Goal: Task Accomplishment & Management: Complete application form

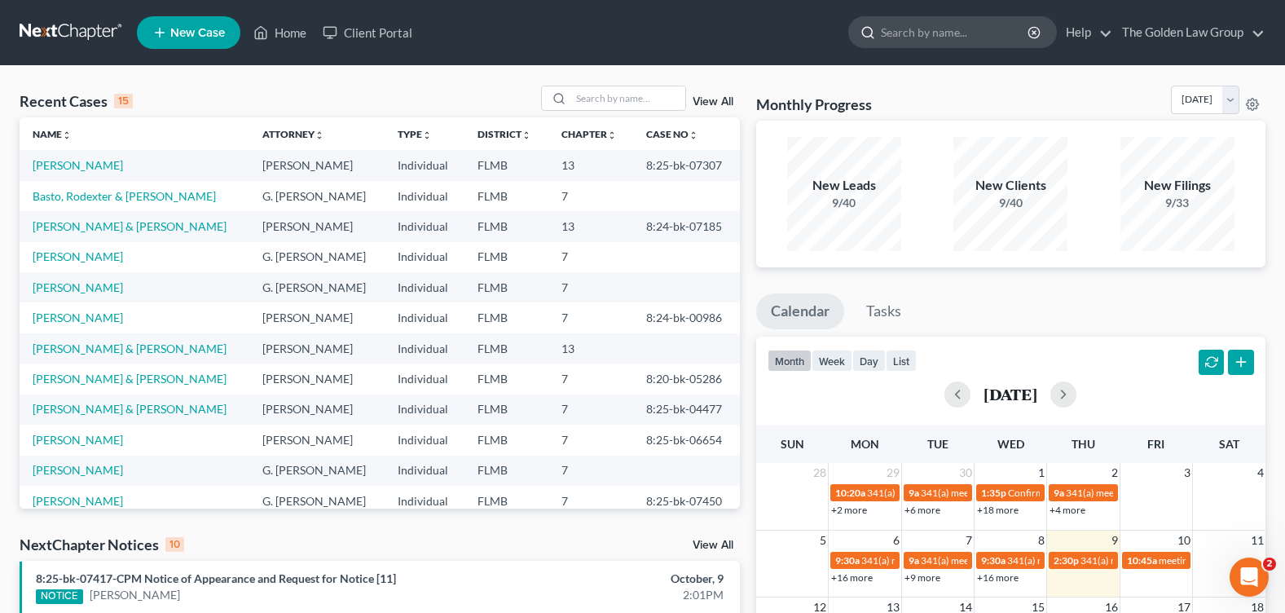
click at [891, 33] on input "search" at bounding box center [955, 32] width 149 height 30
type input "[PERSON_NAME]"
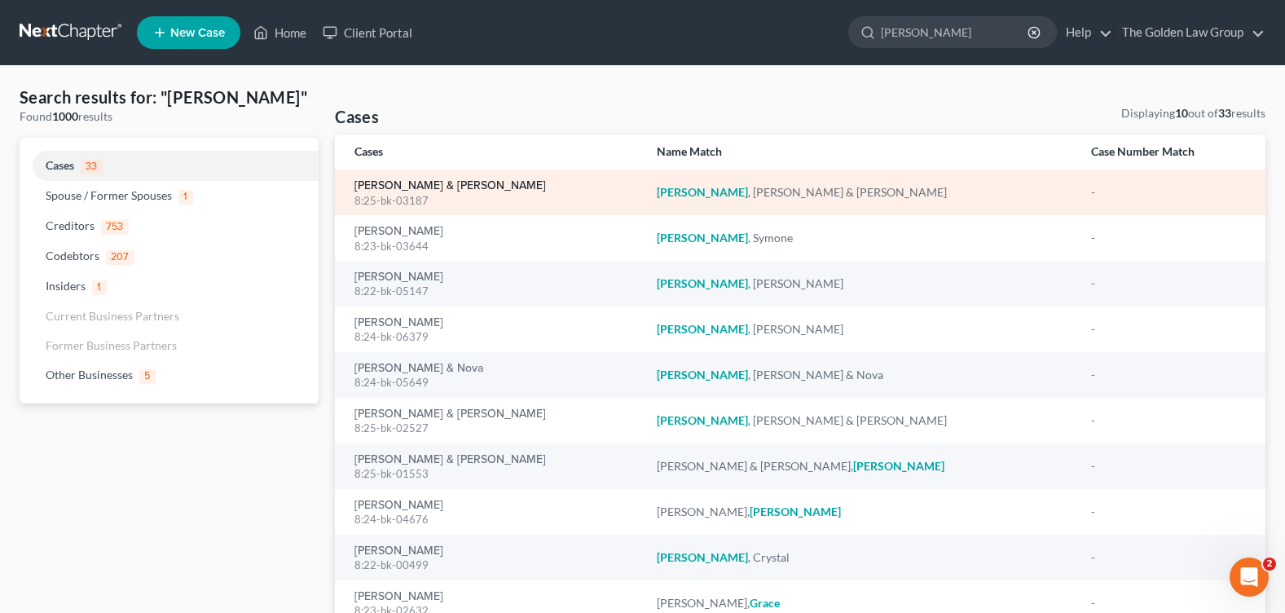
click at [416, 191] on link "[PERSON_NAME] & [PERSON_NAME]" at bounding box center [449, 185] width 191 height 11
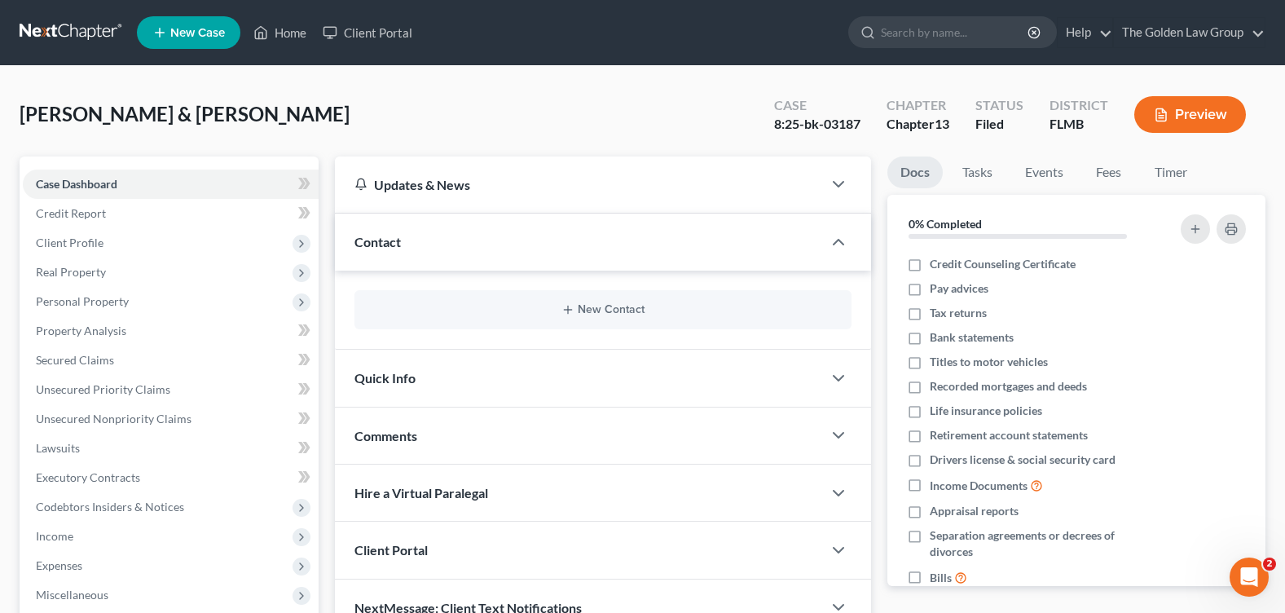
scroll to position [244, 0]
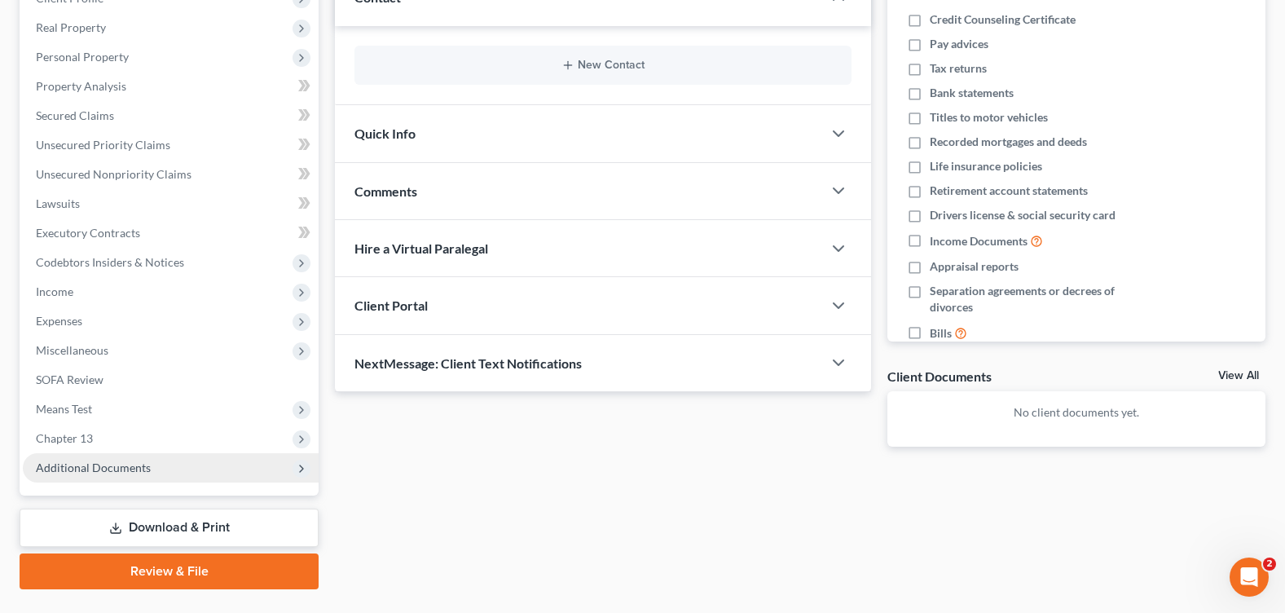
click at [81, 465] on span "Additional Documents" at bounding box center [93, 467] width 115 height 14
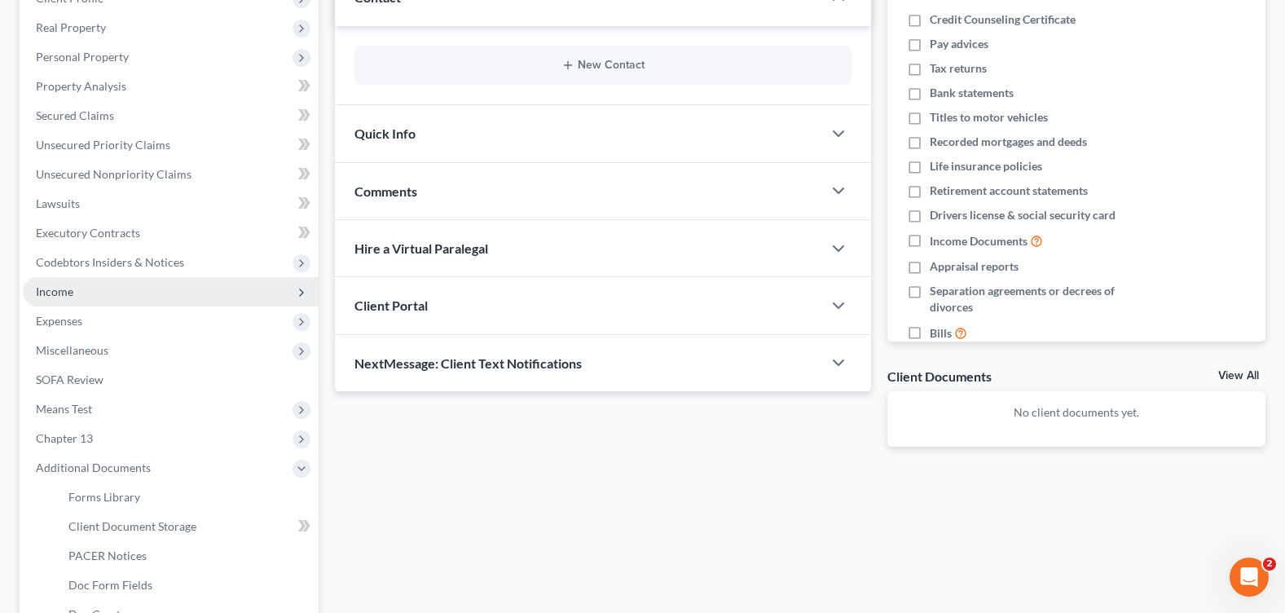
click at [114, 291] on span "Income" at bounding box center [171, 291] width 296 height 29
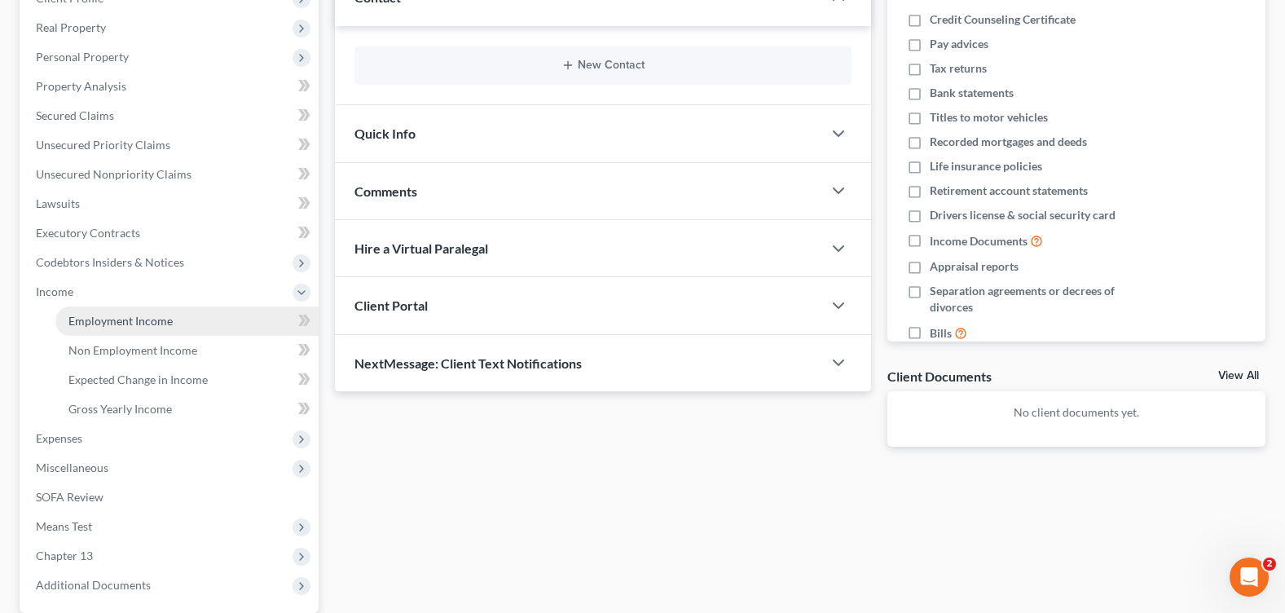
click at [122, 314] on span "Employment Income" at bounding box center [120, 321] width 104 height 14
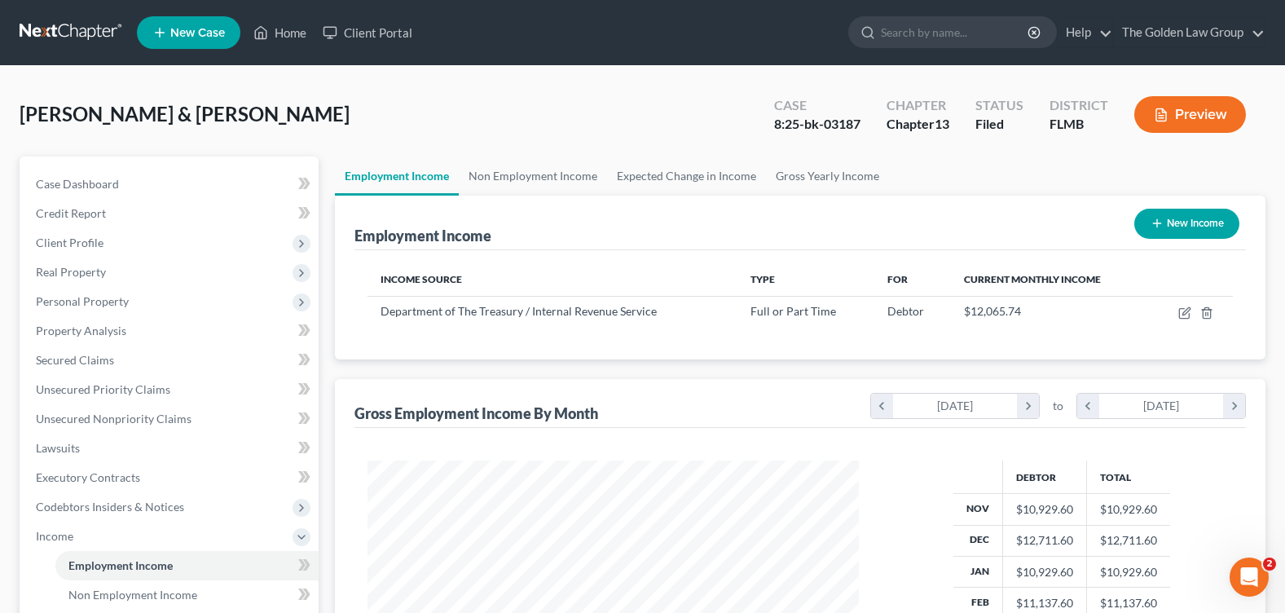
scroll to position [292, 523]
click at [512, 184] on link "Non Employment Income" at bounding box center [533, 175] width 148 height 39
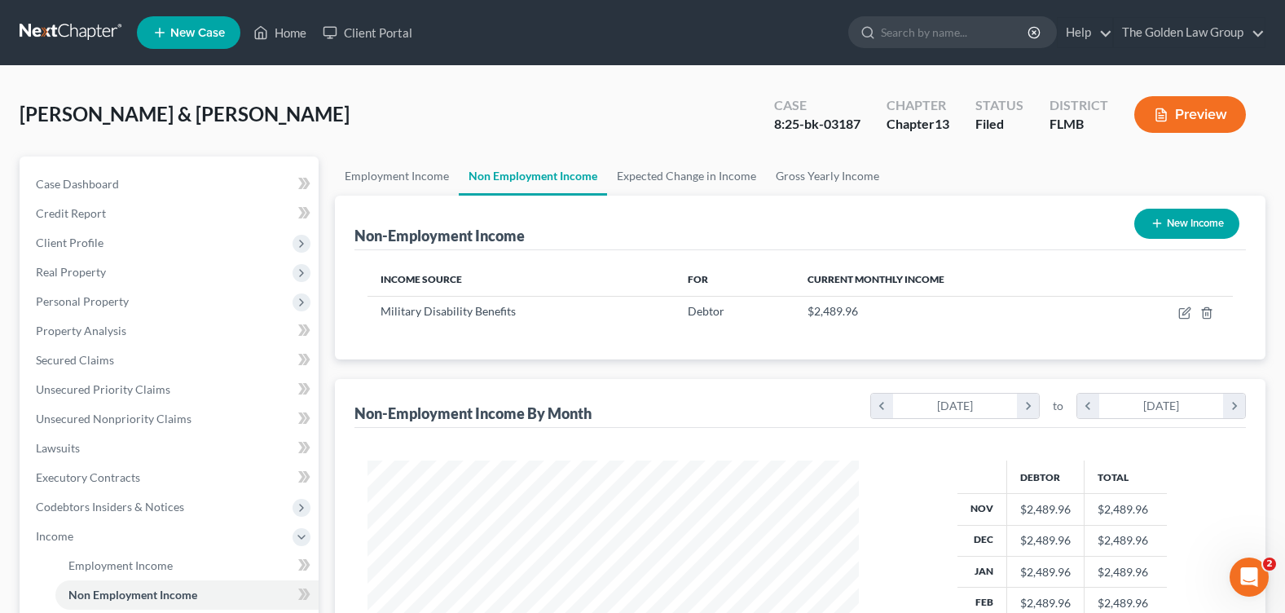
scroll to position [292, 523]
click at [396, 175] on link "Employment Income" at bounding box center [397, 175] width 124 height 39
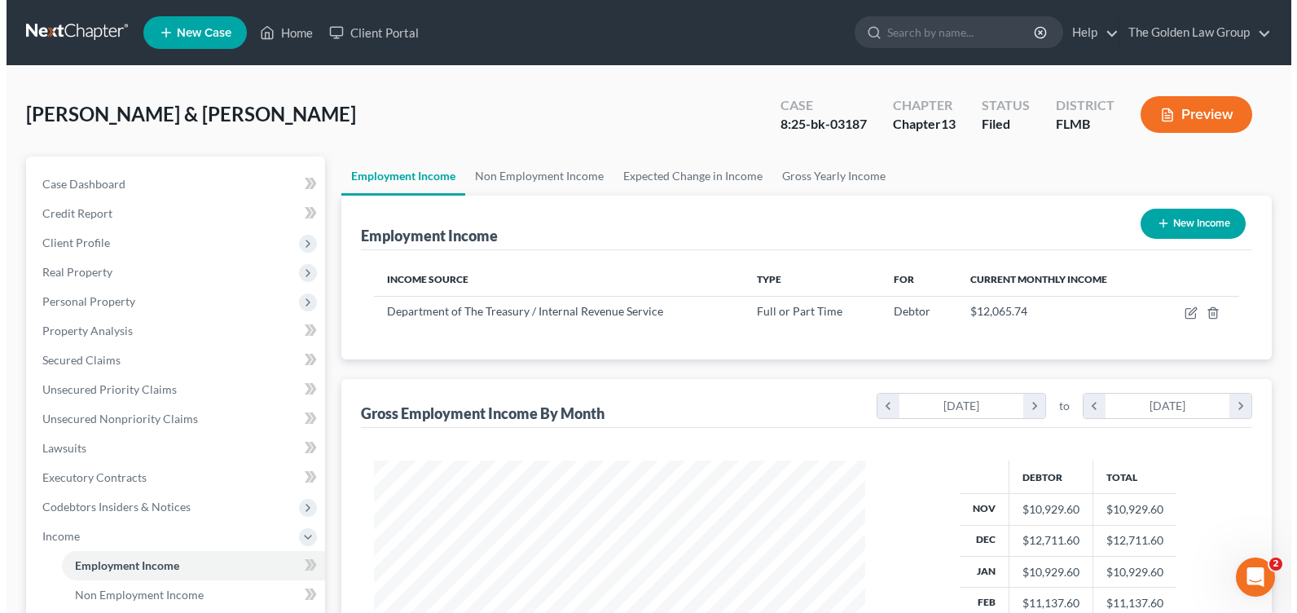
scroll to position [292, 523]
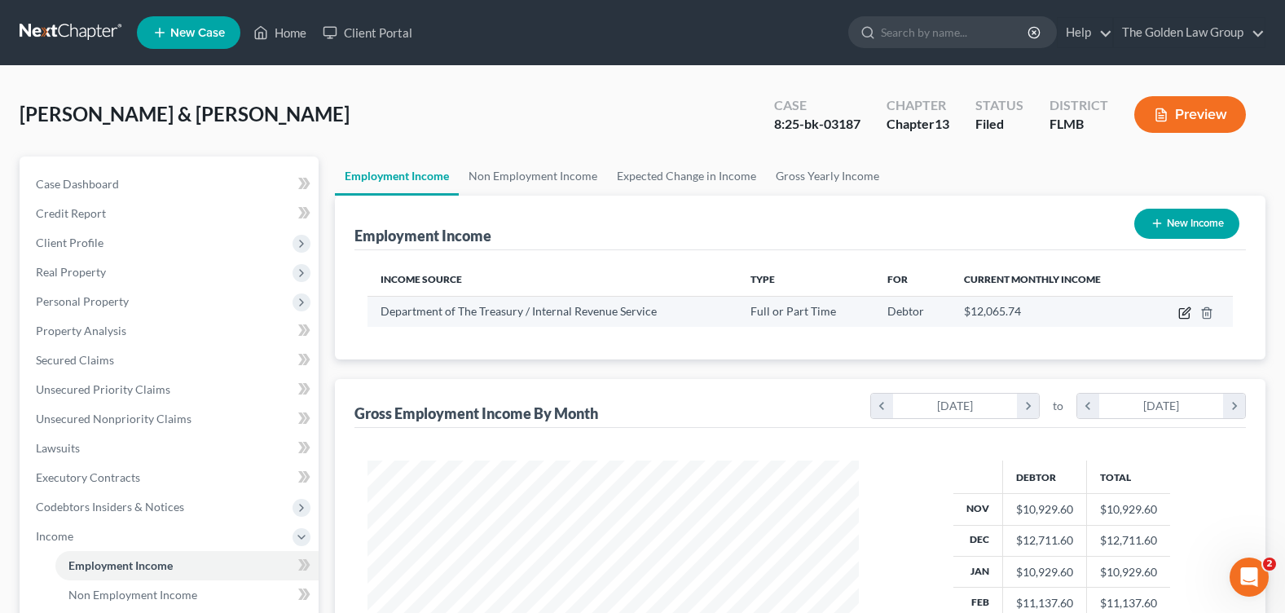
click at [1181, 316] on icon "button" at bounding box center [1184, 312] width 13 height 13
select select "0"
select select "19"
select select "2"
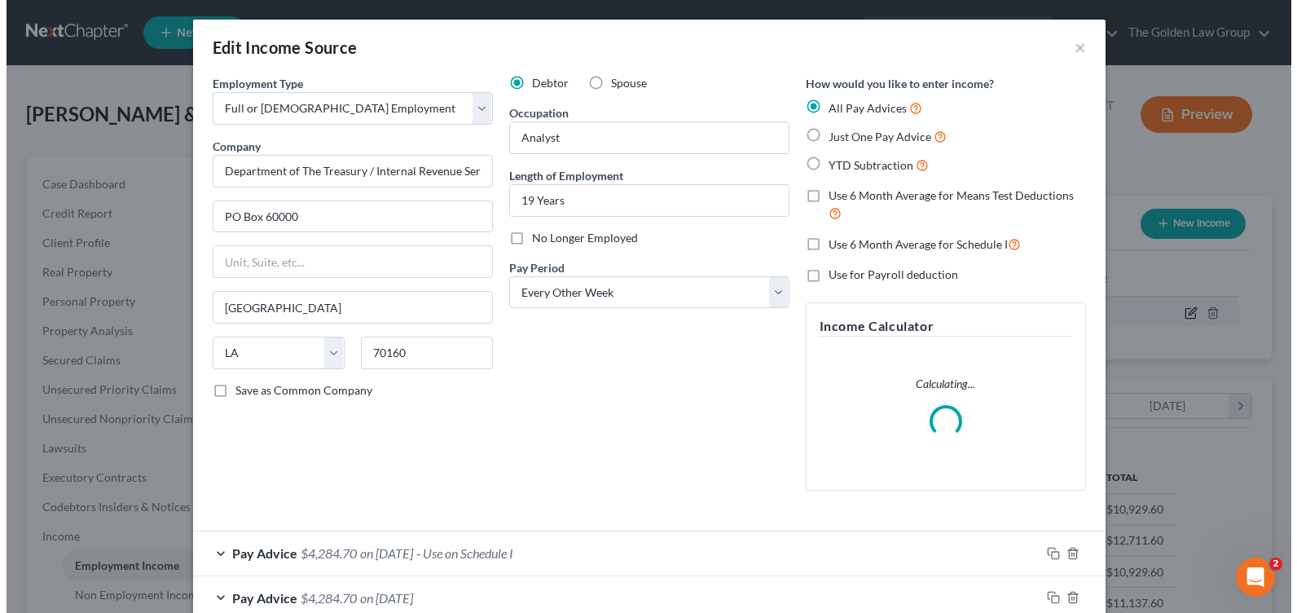
scroll to position [292, 530]
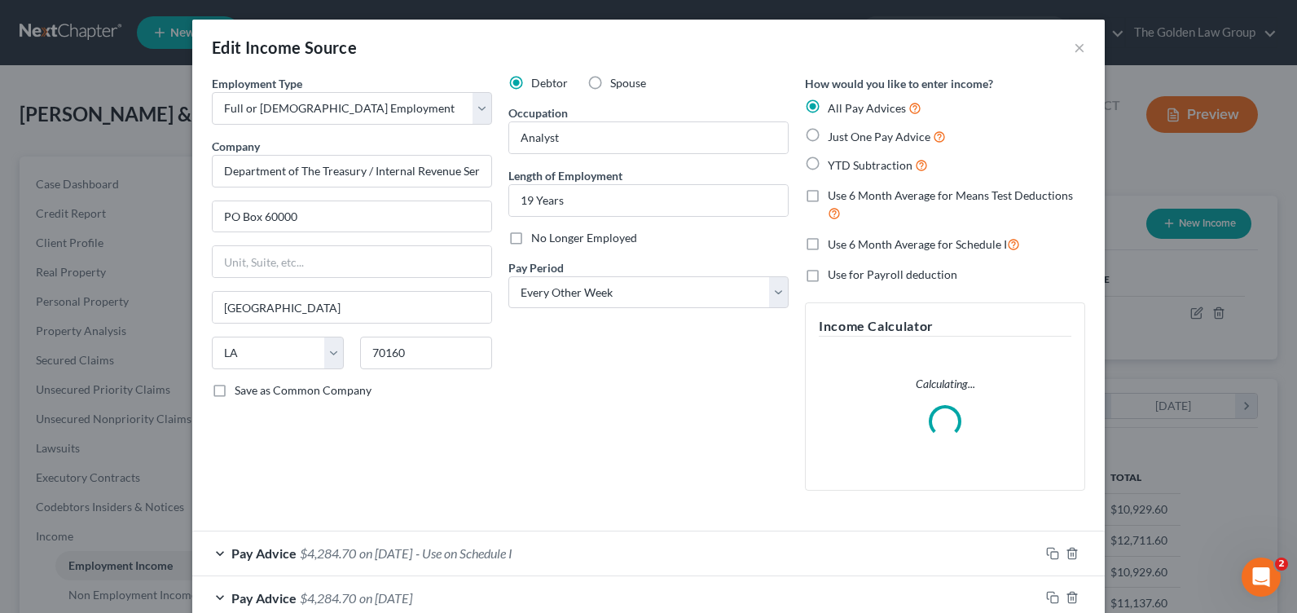
click at [500, 460] on div "Debtor Spouse Occupation Analyst Length of Employment 19 Years No Longer Employ…" at bounding box center [648, 289] width 297 height 429
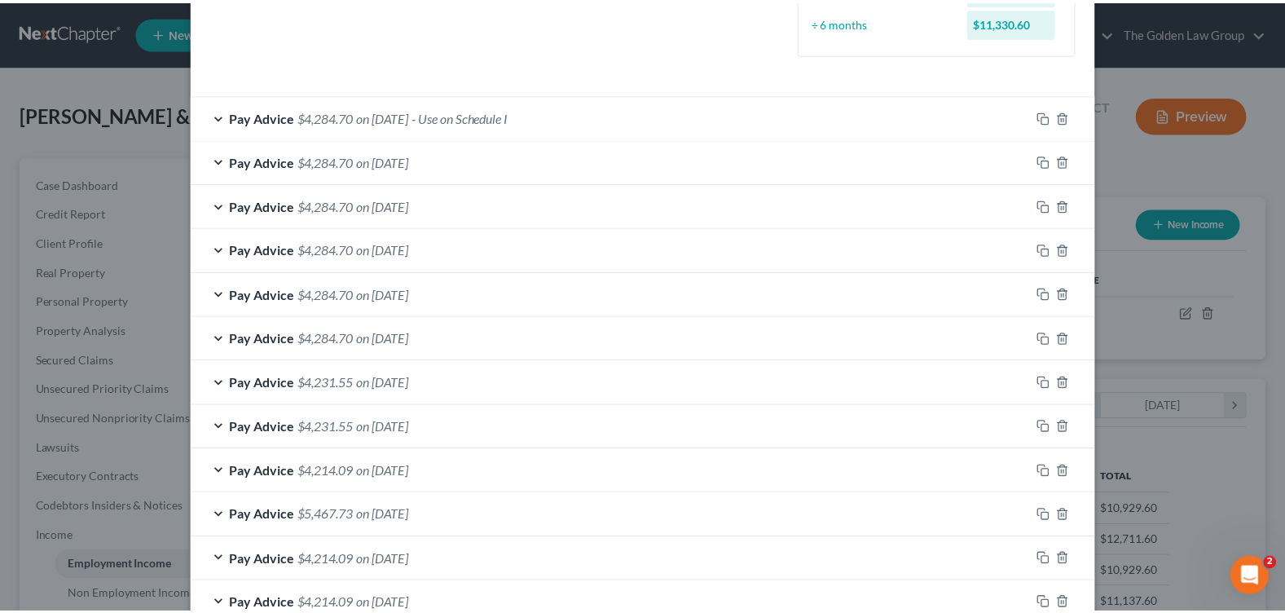
scroll to position [592, 0]
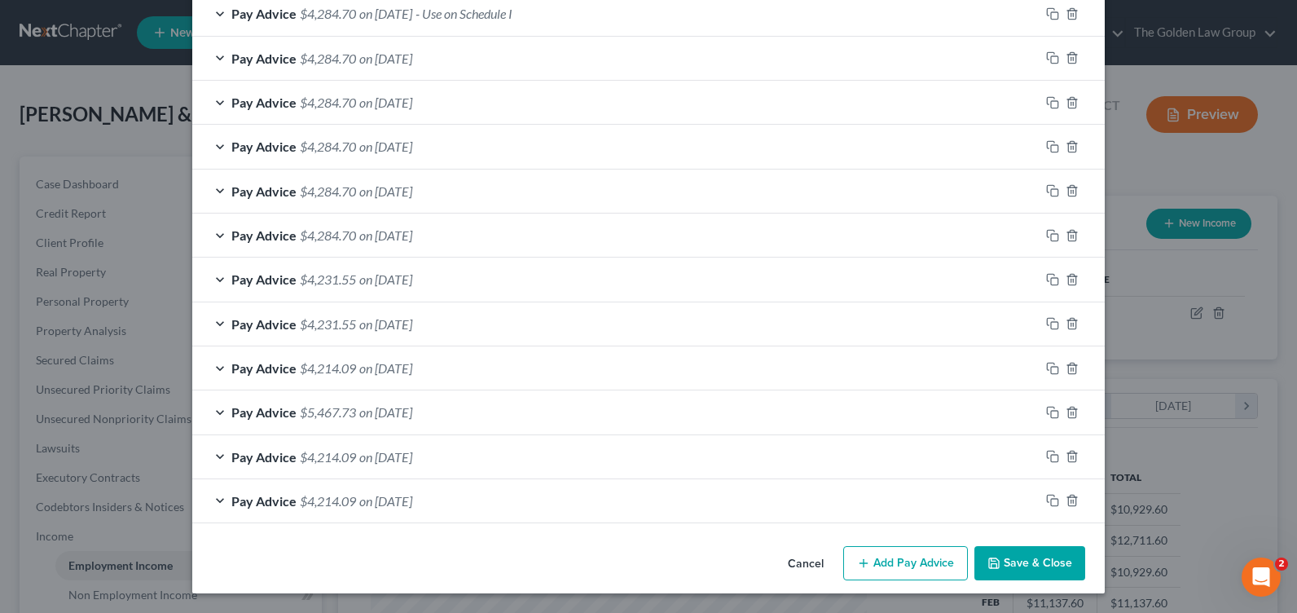
click at [802, 560] on button "Cancel" at bounding box center [806, 564] width 62 height 33
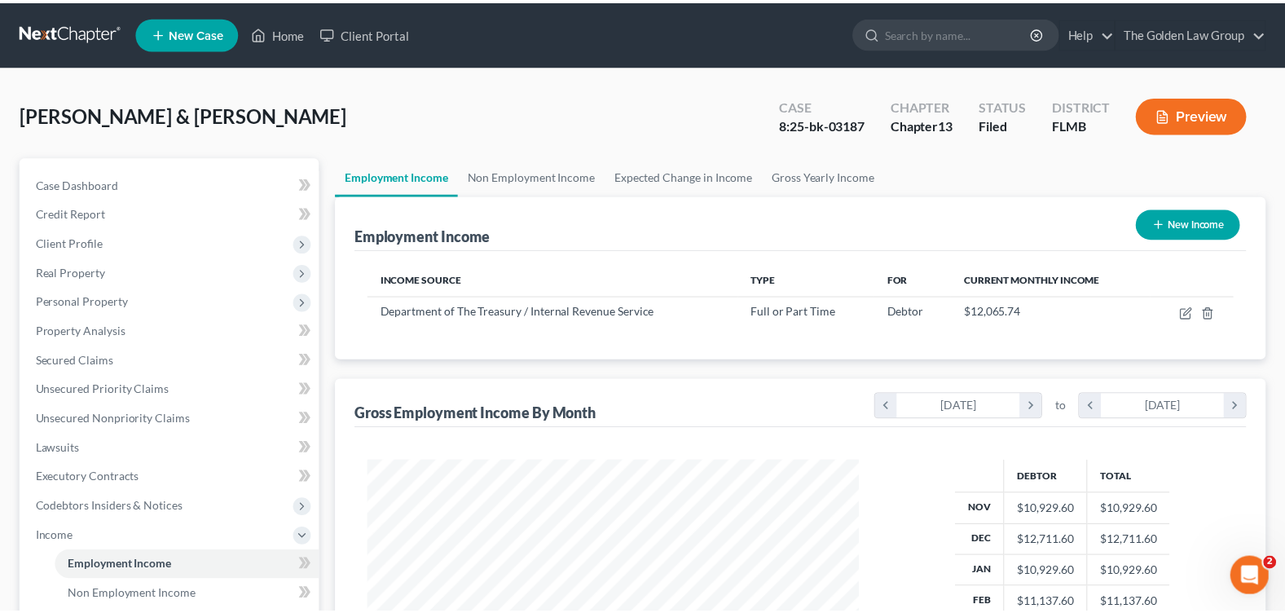
scroll to position [814467, 814235]
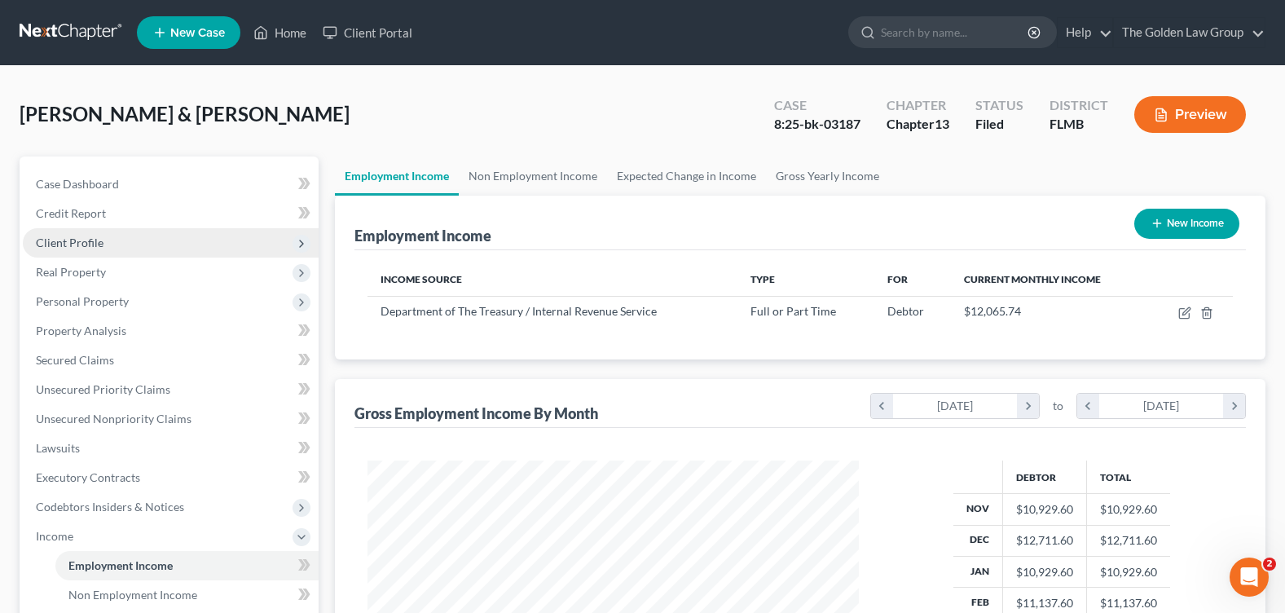
click at [89, 245] on span "Client Profile" at bounding box center [70, 242] width 68 height 14
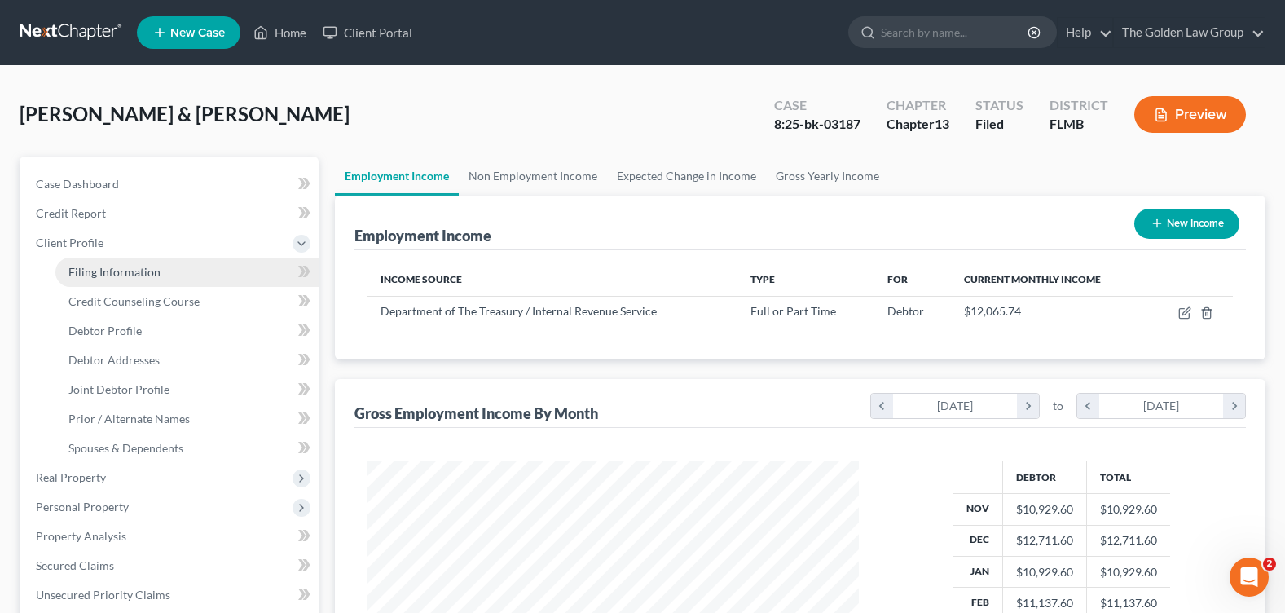
click at [103, 266] on span "Filing Information" at bounding box center [114, 272] width 92 height 14
select select "1"
select select "3"
select select "9"
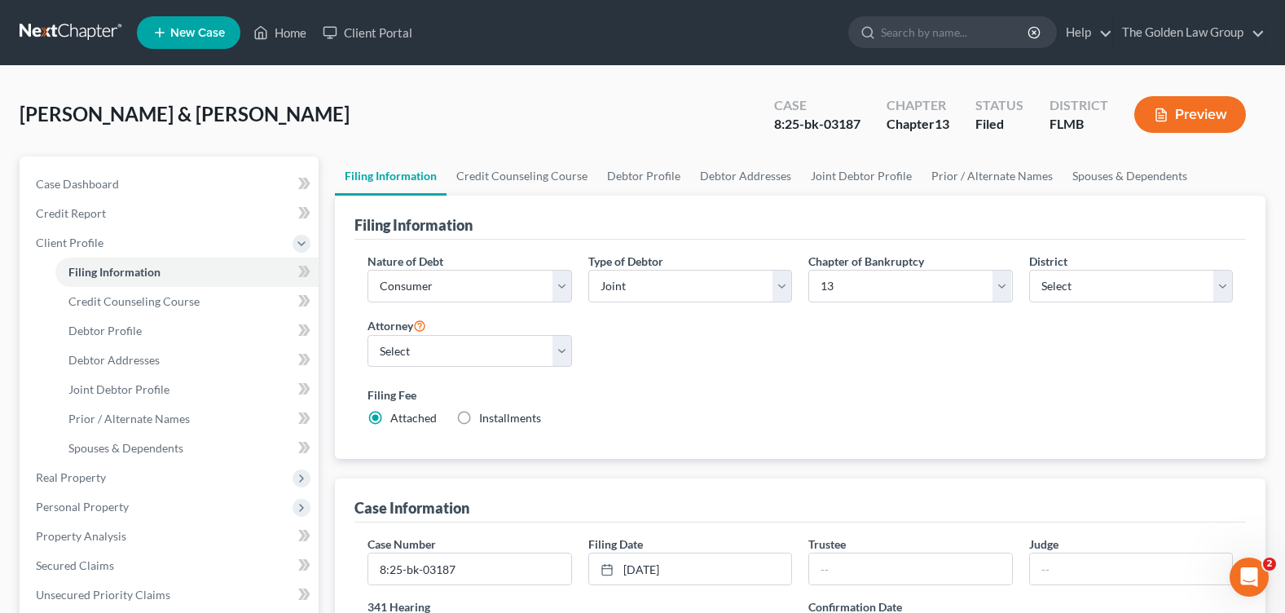
click at [681, 356] on div "Nature of Debt Select Business Consumer Other Nature of Business Select Clearin…" at bounding box center [800, 346] width 882 height 187
click at [88, 249] on span "Client Profile" at bounding box center [70, 242] width 68 height 14
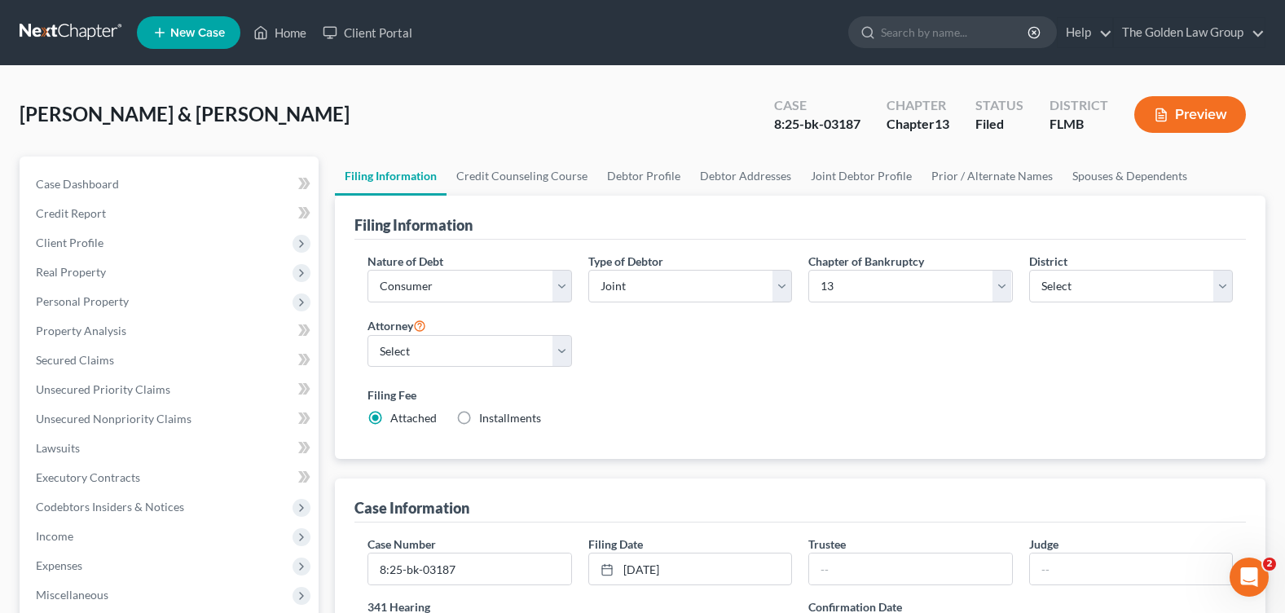
click at [685, 359] on div "Nature of Debt Select Business Consumer Other Nature of Business Select Clearin…" at bounding box center [800, 346] width 882 height 187
drag, startPoint x: 631, startPoint y: 413, endPoint x: 622, endPoint y: 416, distance: 9.5
click at [626, 416] on div "Filing Fee Attached Installments Installments" at bounding box center [799, 406] width 865 height 40
click at [274, 33] on link "Home" at bounding box center [279, 32] width 69 height 29
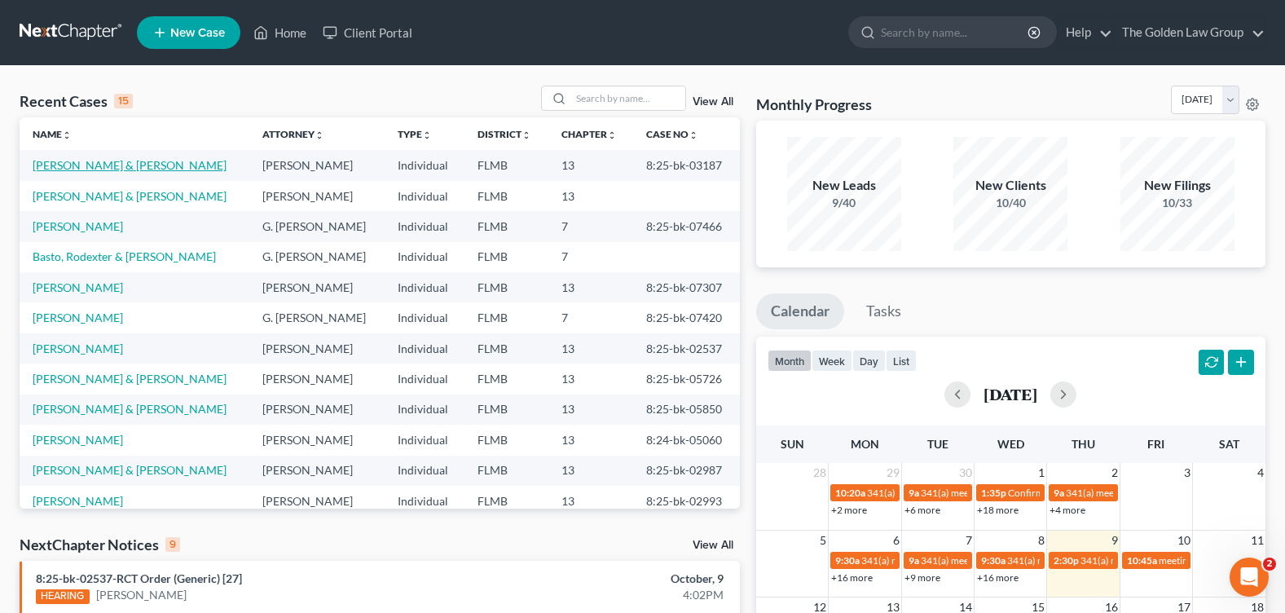
click at [73, 160] on link "[PERSON_NAME] & [PERSON_NAME]" at bounding box center [130, 165] width 194 height 14
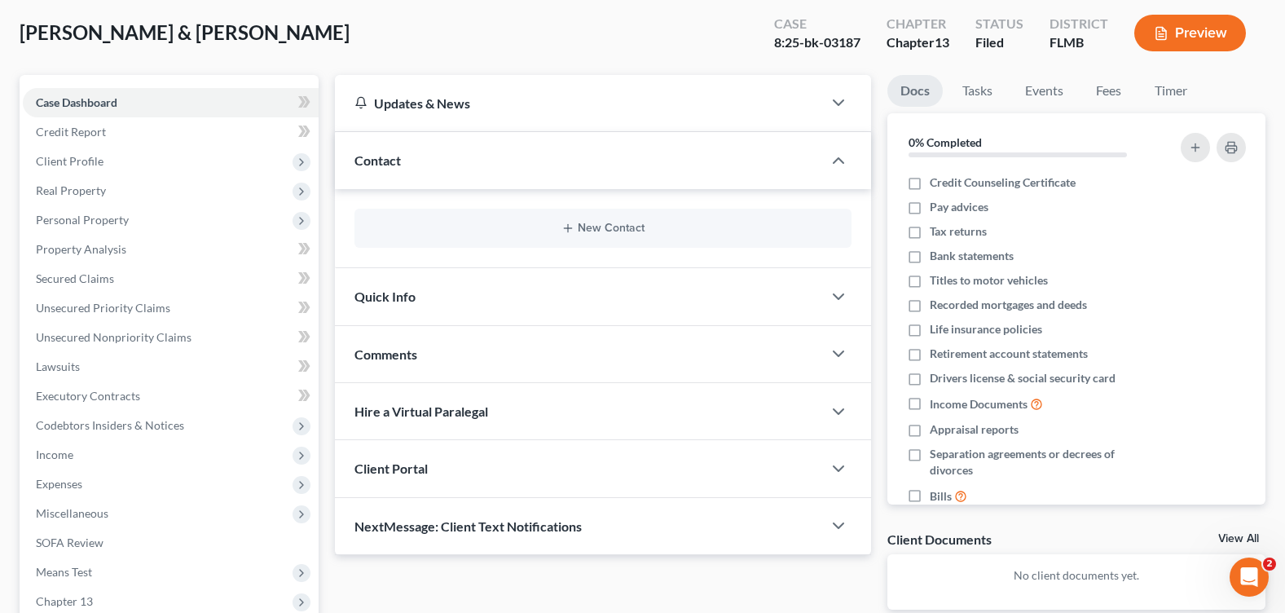
scroll to position [283, 0]
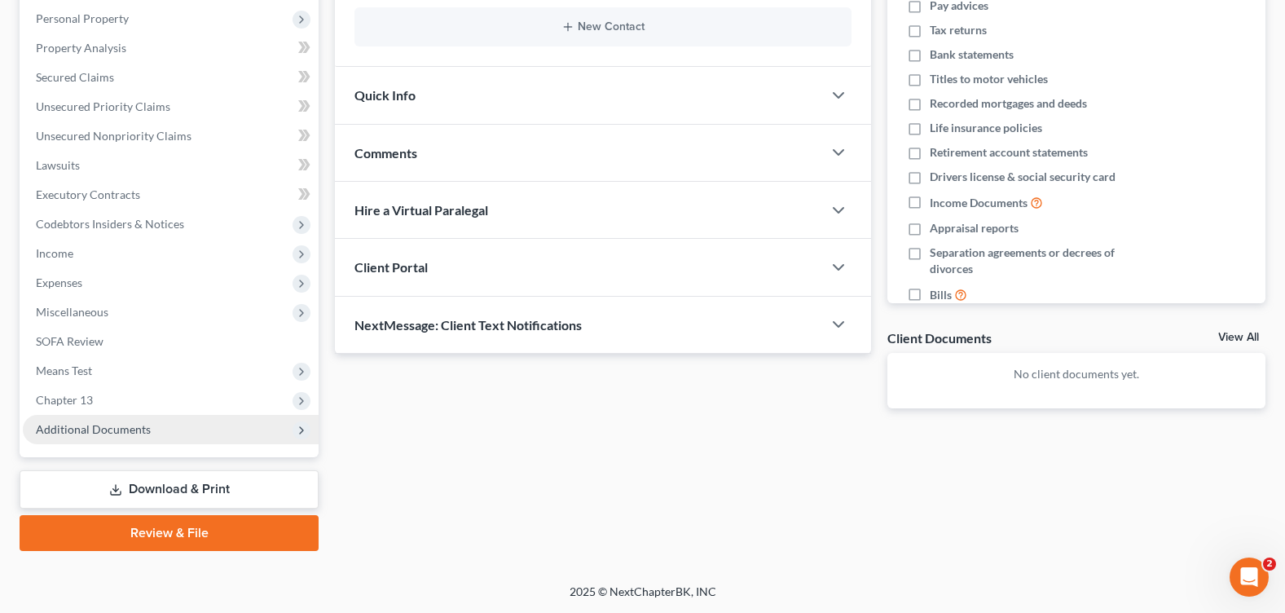
click at [90, 434] on span "Additional Documents" at bounding box center [93, 429] width 115 height 14
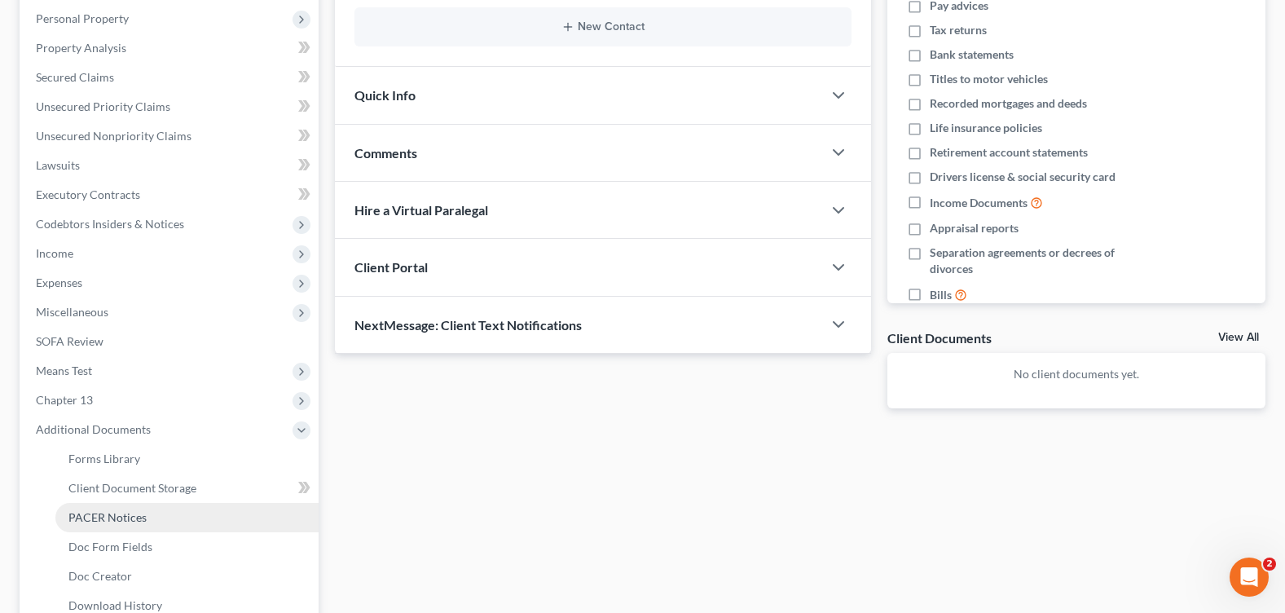
click at [112, 517] on span "PACER Notices" at bounding box center [107, 517] width 78 height 14
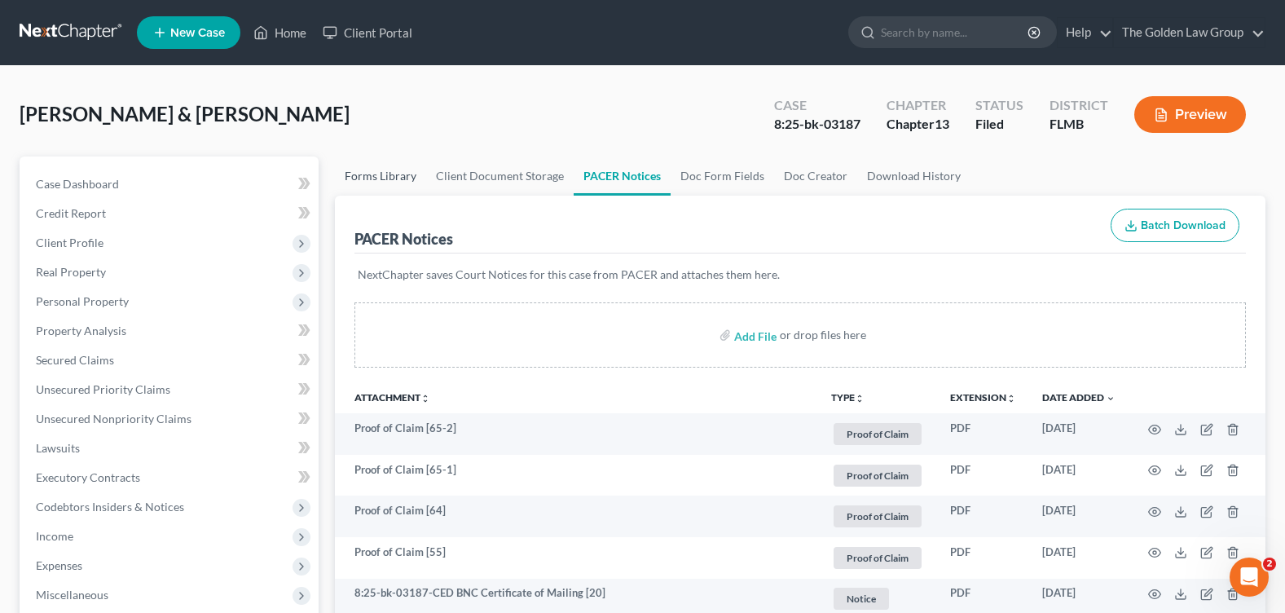
click at [387, 99] on div "[PERSON_NAME] & [PERSON_NAME] Upgraded Case 8:25-bk-03187 Chapter Chapter 13 St…" at bounding box center [643, 121] width 1246 height 71
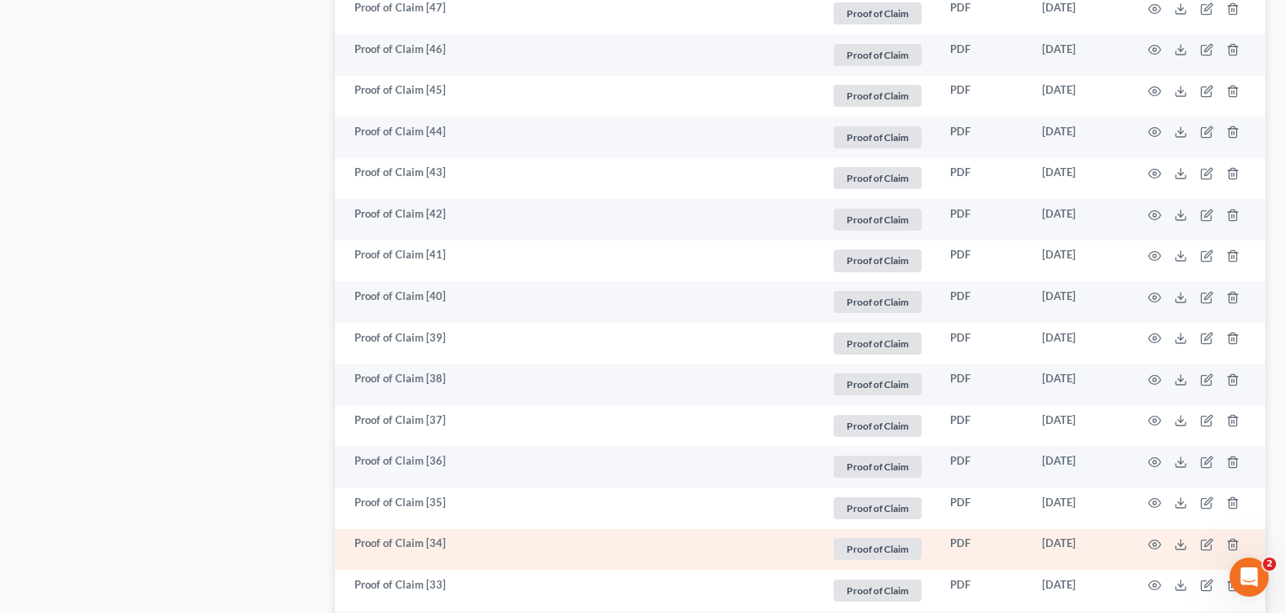
scroll to position [3075, 0]
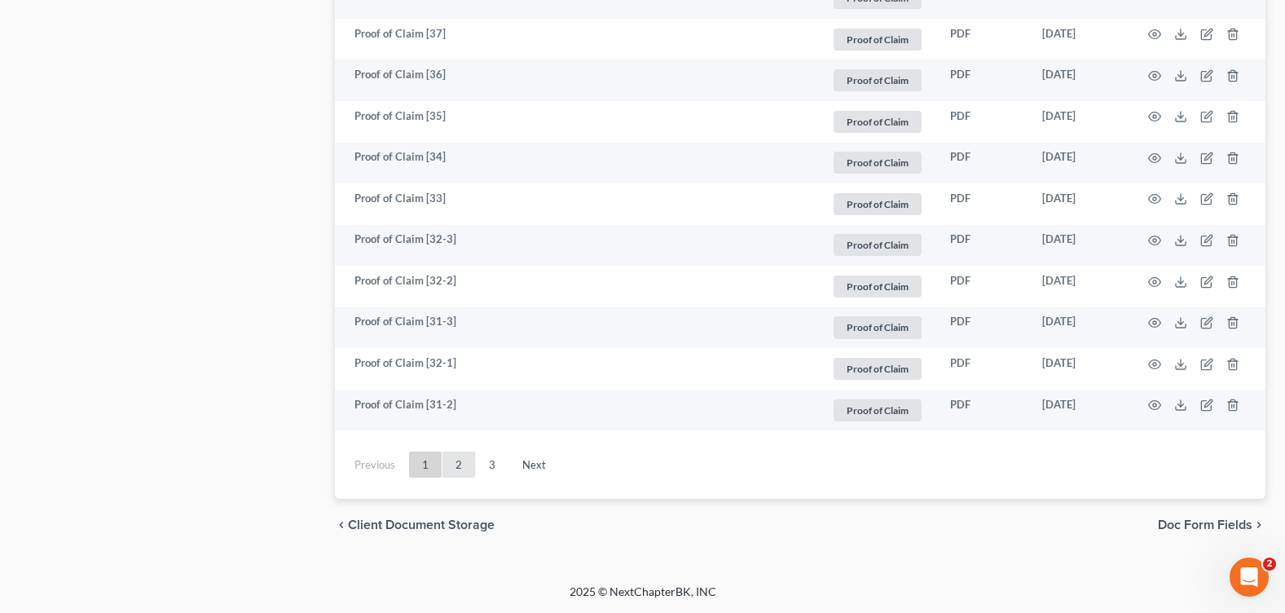
click at [463, 461] on link "2" at bounding box center [458, 464] width 33 height 26
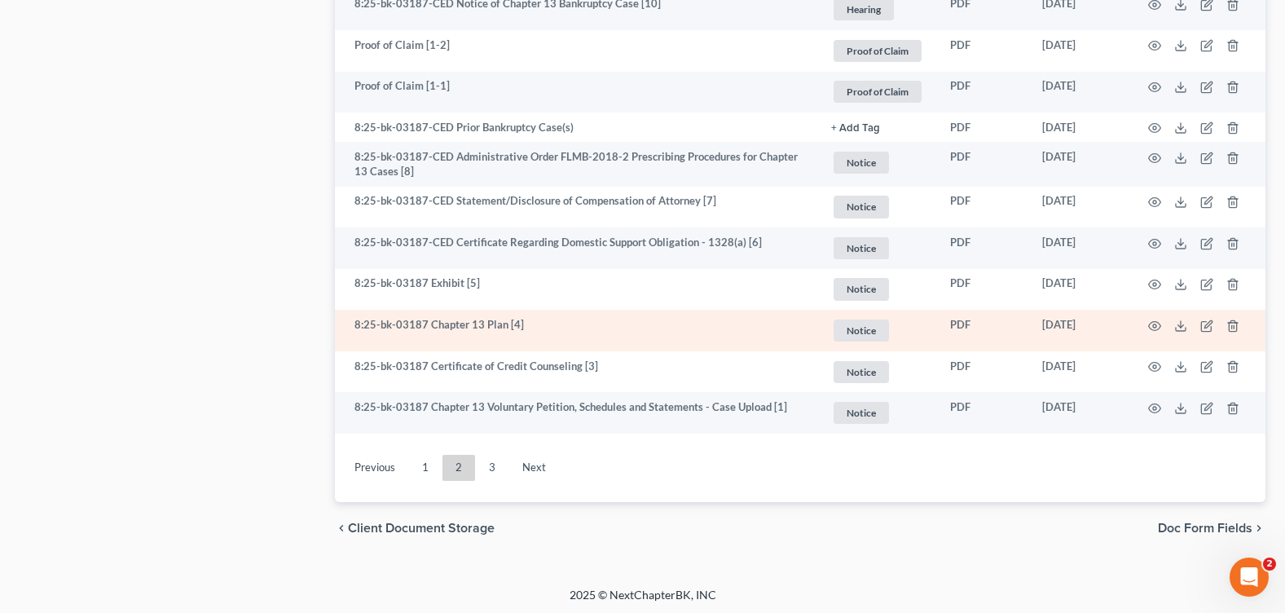
scroll to position [2880, 0]
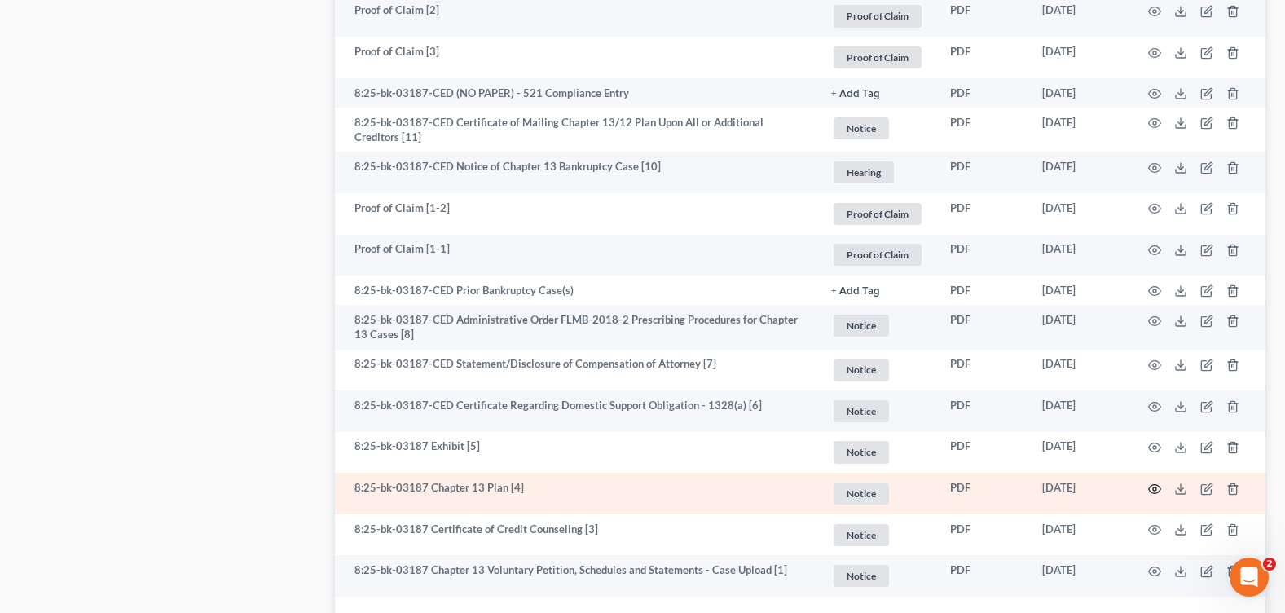
click at [1155, 488] on icon "button" at bounding box center [1154, 488] width 13 height 13
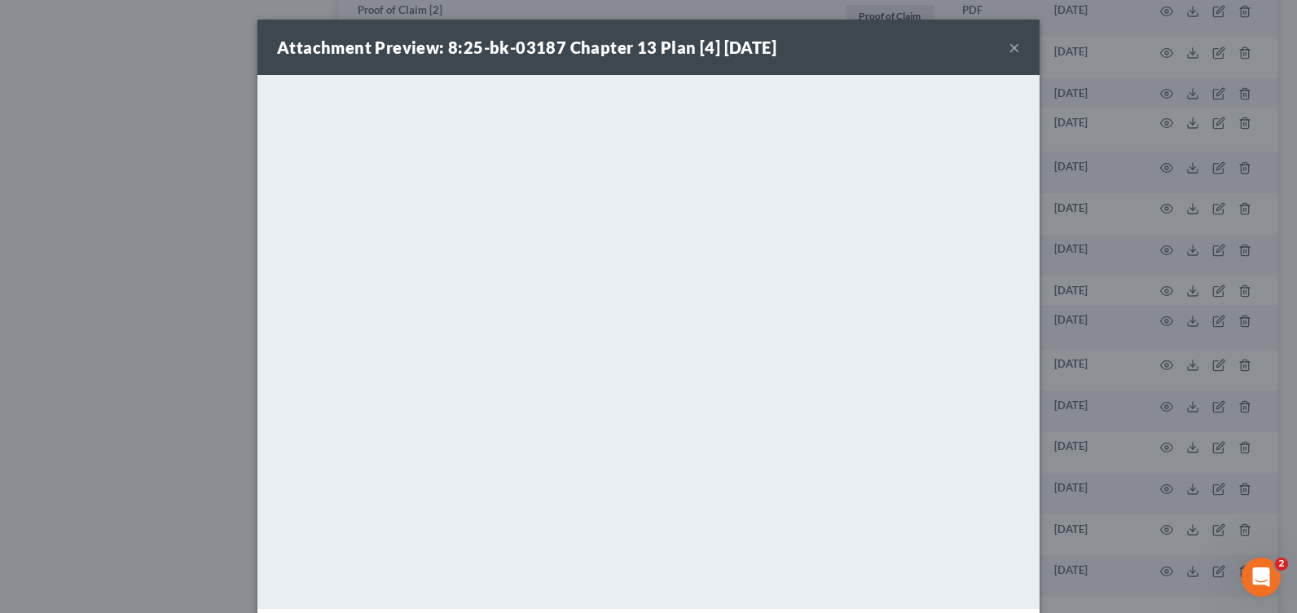
click at [1009, 47] on button "×" at bounding box center [1014, 47] width 11 height 20
